Goal: Transaction & Acquisition: Download file/media

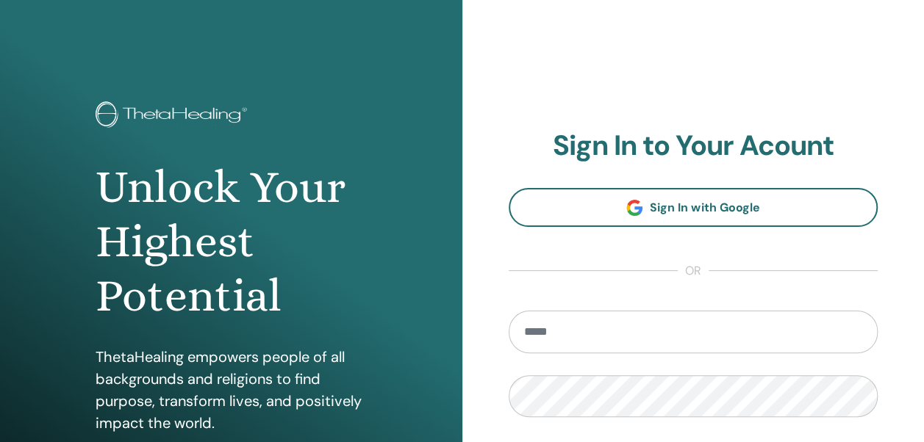
click at [559, 326] on input "email" at bounding box center [694, 332] width 370 height 43
type input "**********"
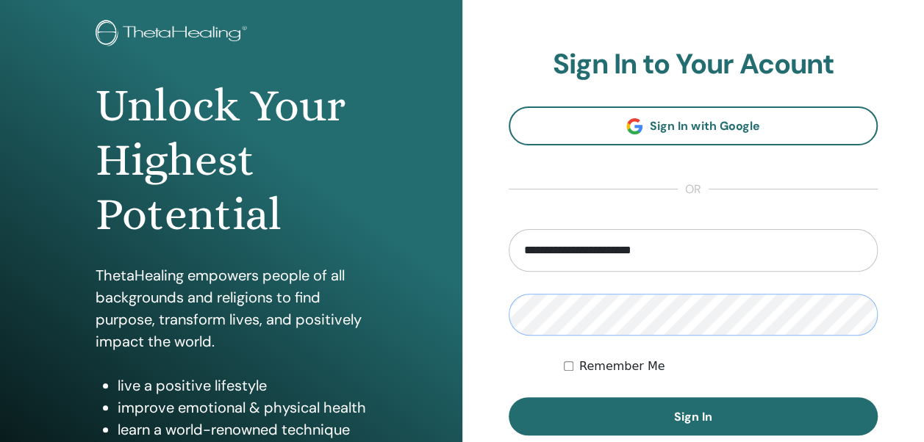
scroll to position [74, 0]
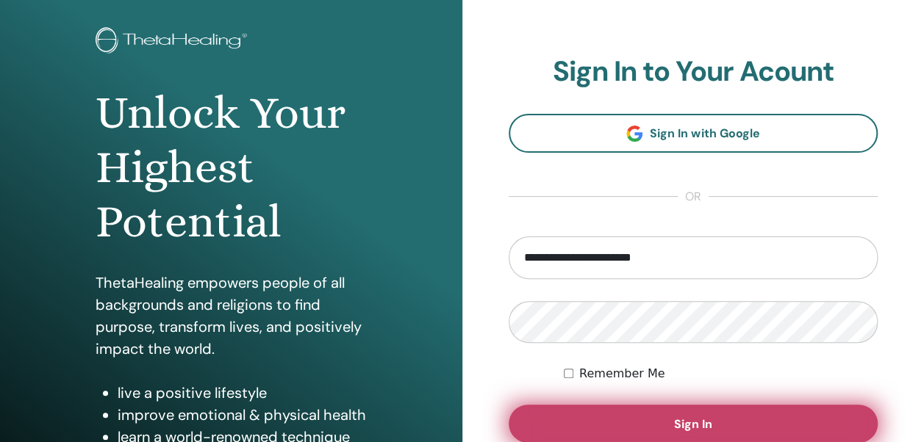
click at [657, 426] on button "Sign In" at bounding box center [694, 424] width 370 height 38
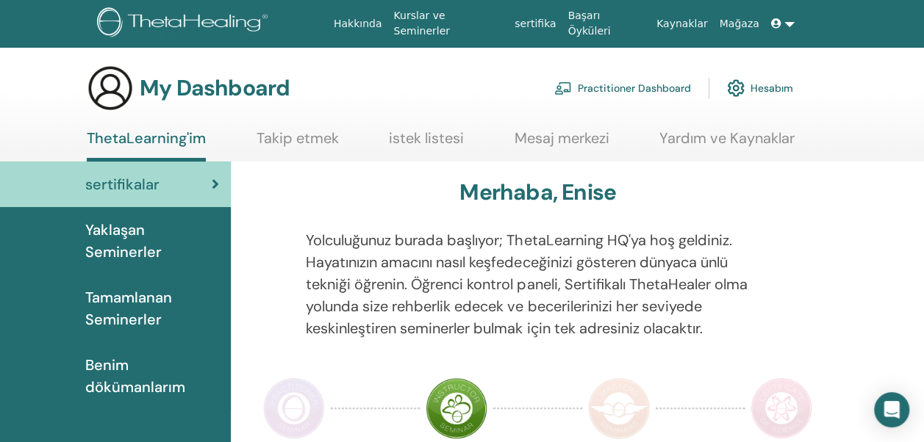
click at [158, 313] on span "Tamamlanan Seminerler" at bounding box center [152, 309] width 134 height 44
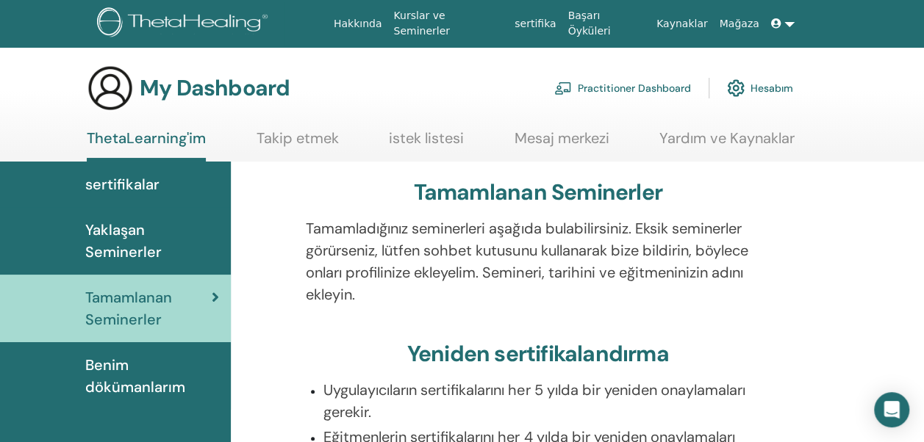
click at [162, 373] on span "Benim dökümanlarım" at bounding box center [152, 376] width 134 height 44
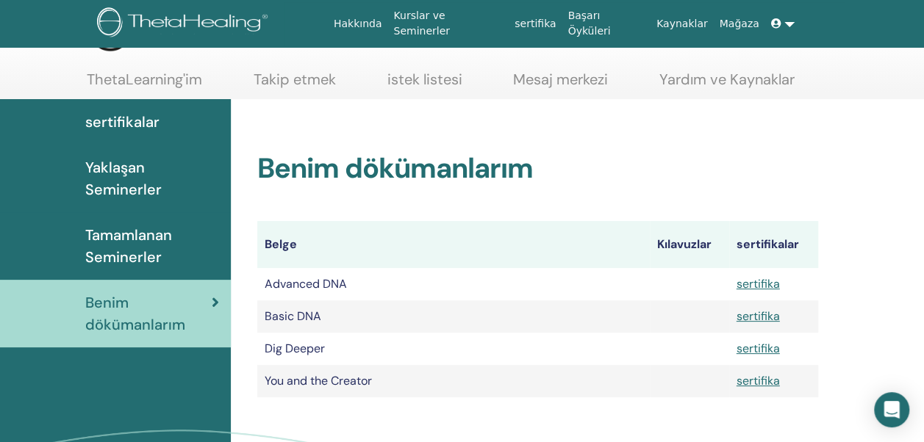
scroll to position [88, 0]
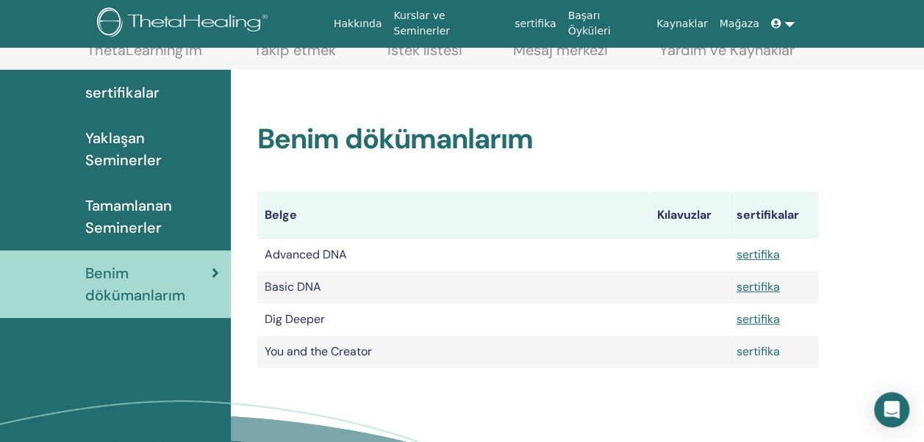
click at [767, 353] on link "sertifika" at bounding box center [758, 351] width 43 height 15
click at [750, 318] on link "sertifika" at bounding box center [758, 319] width 43 height 15
click at [752, 290] on link "sertifika" at bounding box center [758, 286] width 43 height 15
click at [754, 254] on link "sertifika" at bounding box center [758, 254] width 43 height 15
